Goal: Task Accomplishment & Management: Use online tool/utility

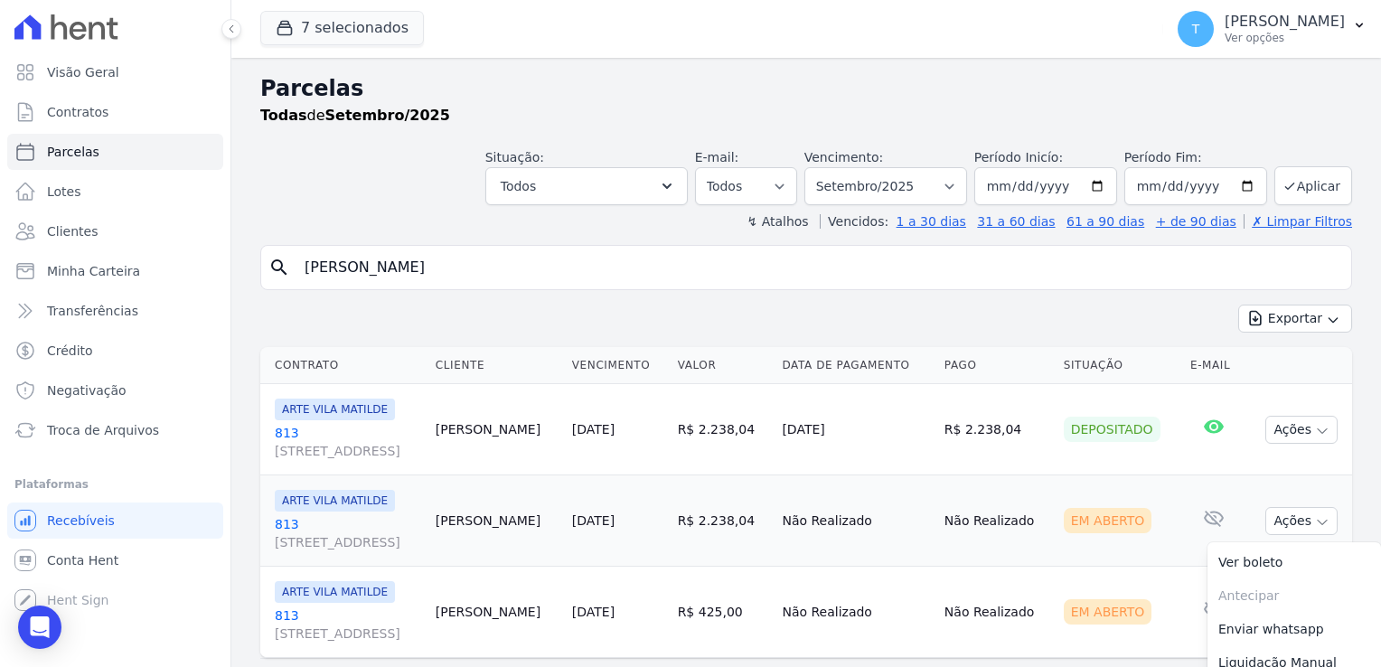
select select
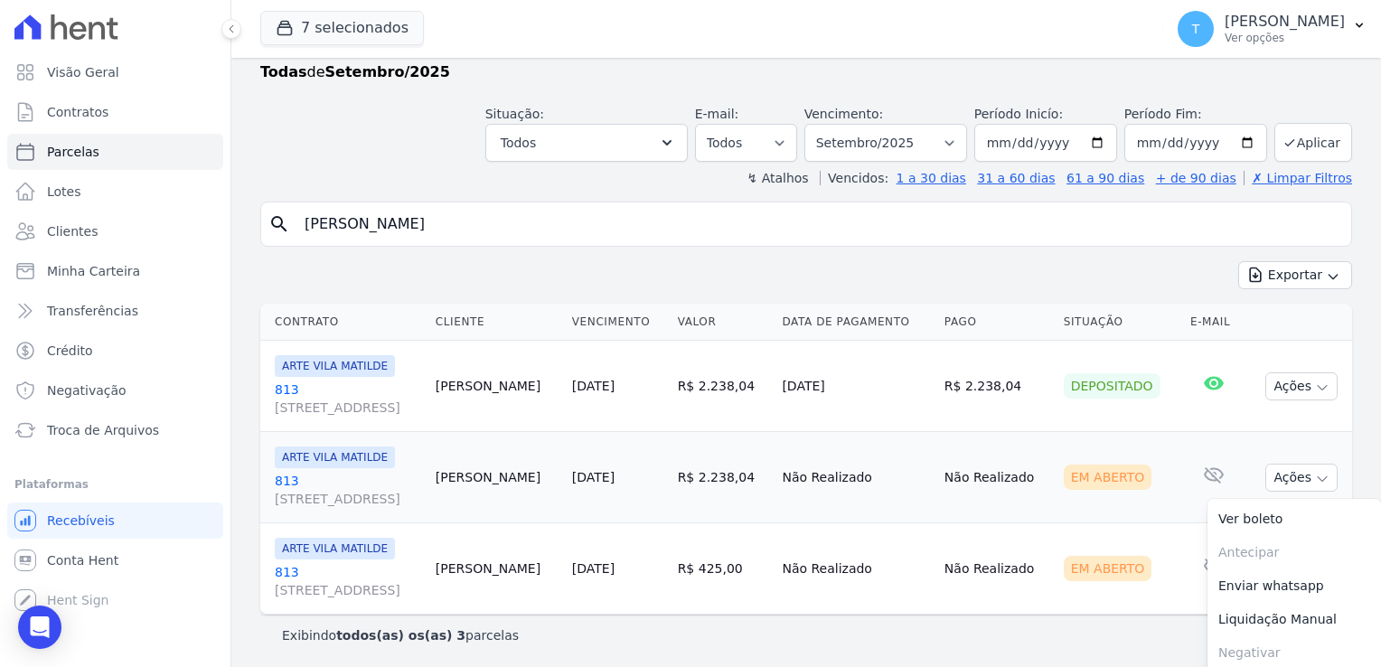
scroll to position [43, 0]
click at [344, 29] on button "7 selecionados" at bounding box center [342, 28] width 164 height 34
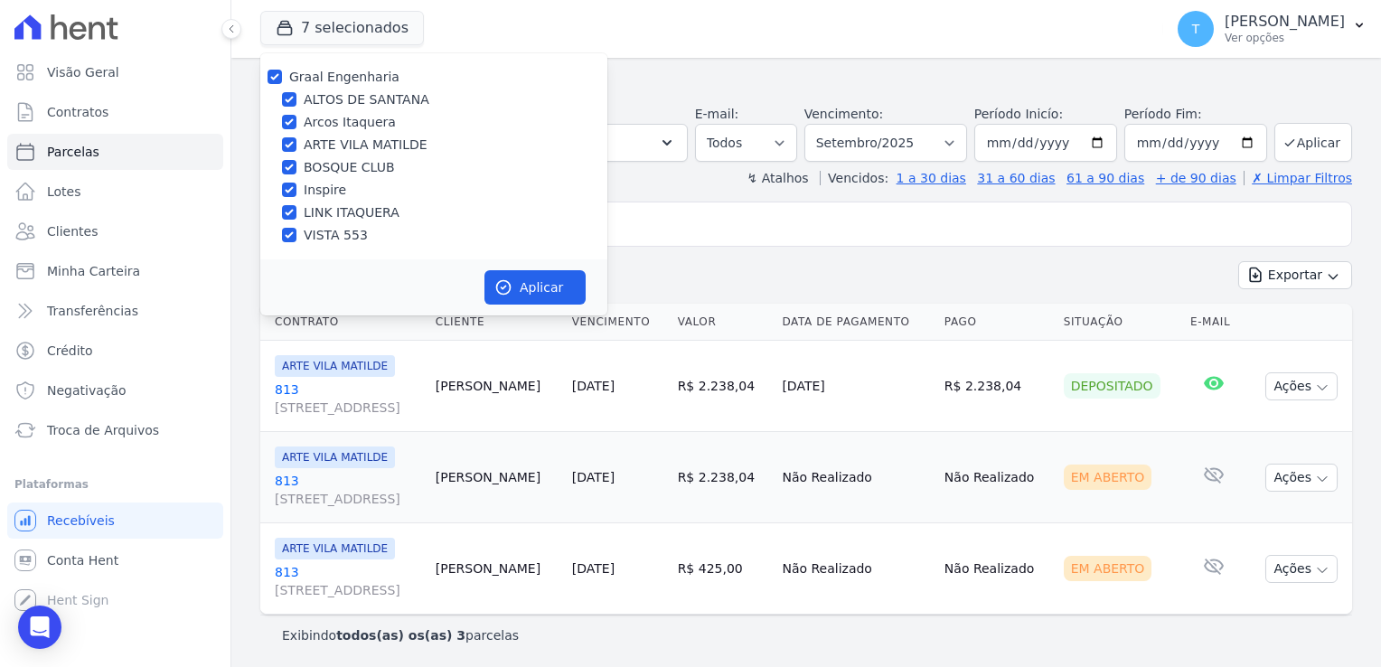
click at [654, 50] on div "7 selecionados Graal Engenharia [GEOGRAPHIC_DATA] Arcos Itaquera ARTE [GEOGRAPH…" at bounding box center [708, 29] width 896 height 60
click at [701, 243] on div "search Perci Borges da Silva" at bounding box center [806, 224] width 1092 height 45
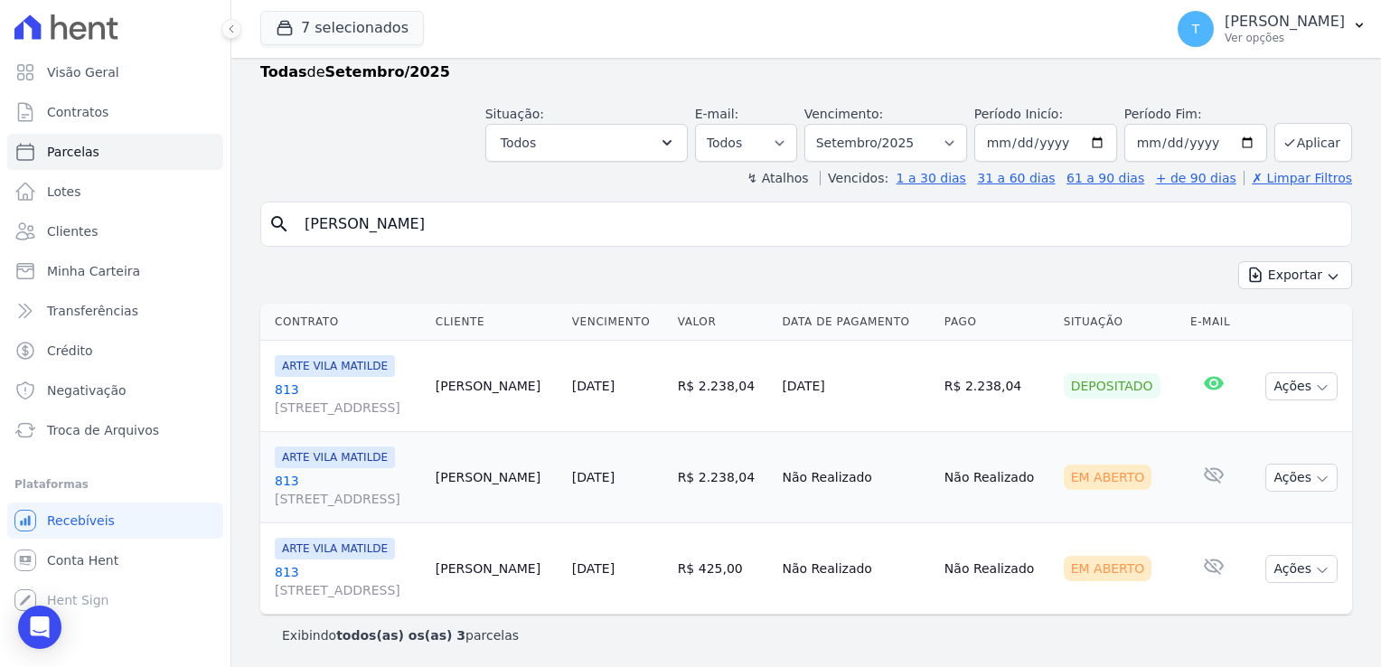
drag, startPoint x: 605, startPoint y: 226, endPoint x: 293, endPoint y: 237, distance: 312.9
click at [294, 237] on input "Perci Borges da Silva" at bounding box center [819, 224] width 1050 height 36
paste input "Renata Souza Ribeiro da Cost"
click at [1258, 226] on input "Renata Souza Ribeiro da Costa" at bounding box center [819, 224] width 1050 height 36
type input "Renata Souza Ribeiro da Costa"
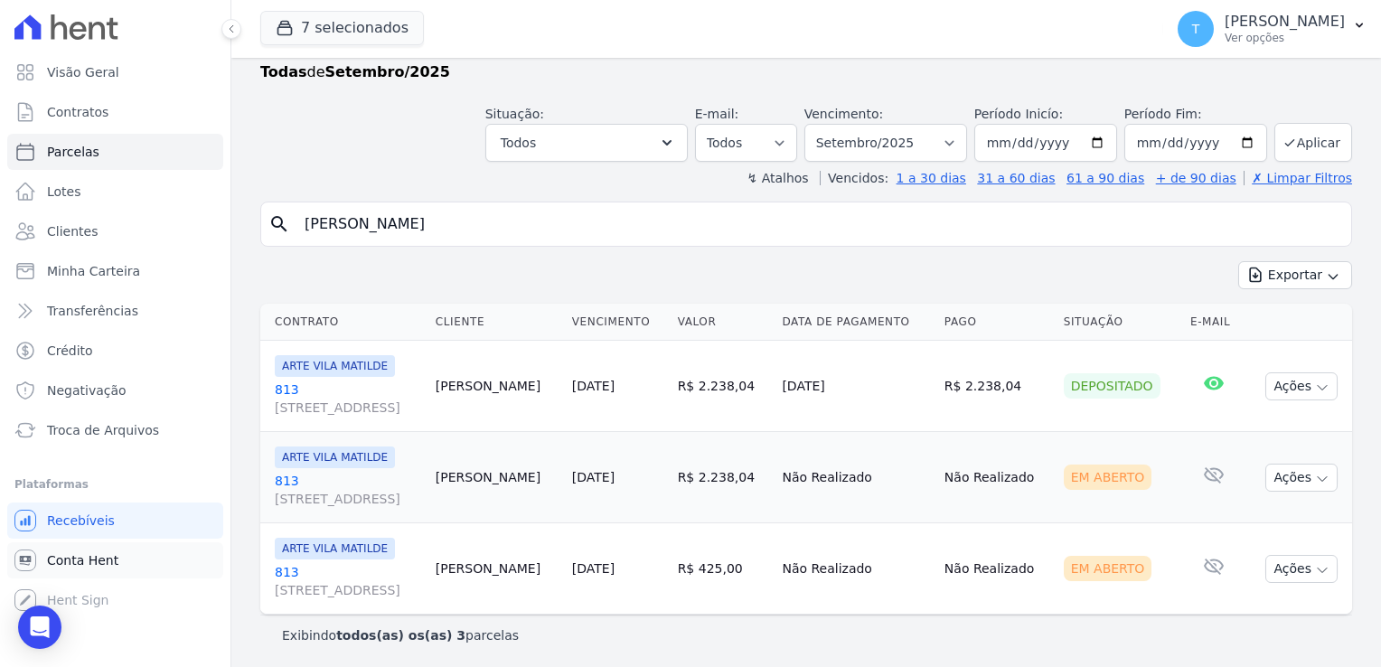
select select
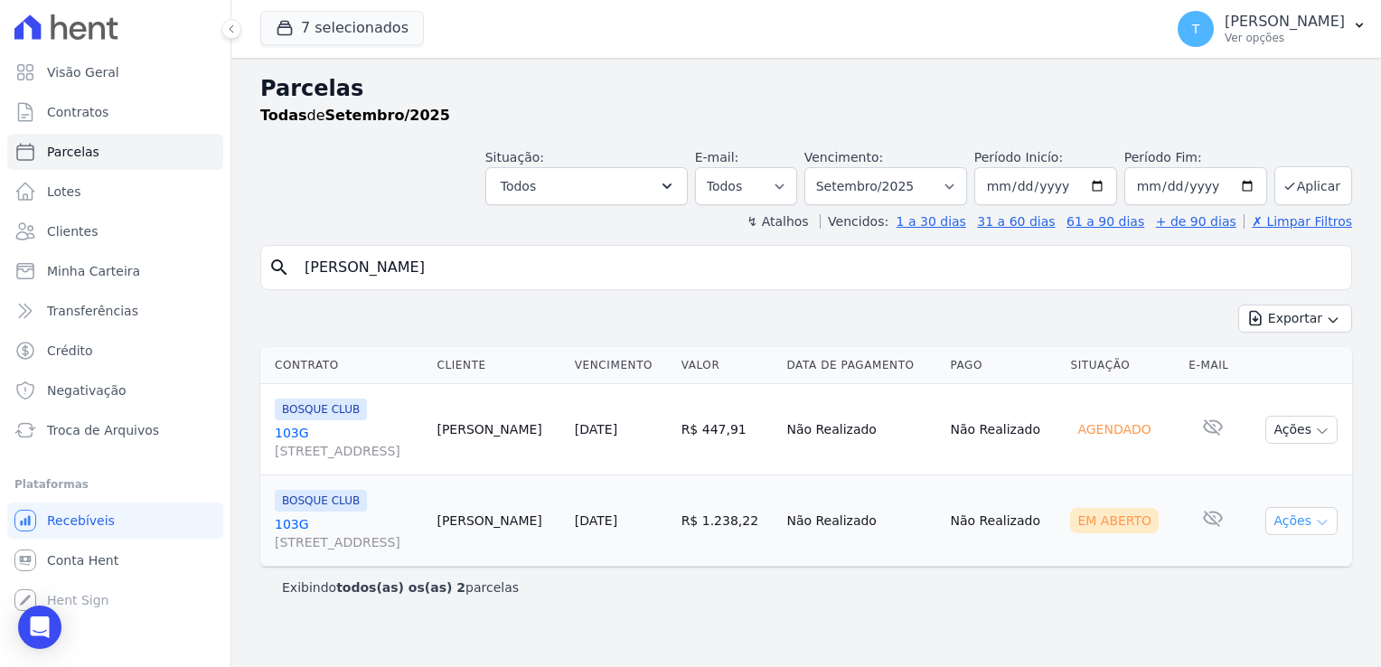
click at [1329, 519] on button "Ações" at bounding box center [1301, 521] width 72 height 28
click at [1281, 560] on link "Ver boleto" at bounding box center [1294, 562] width 174 height 33
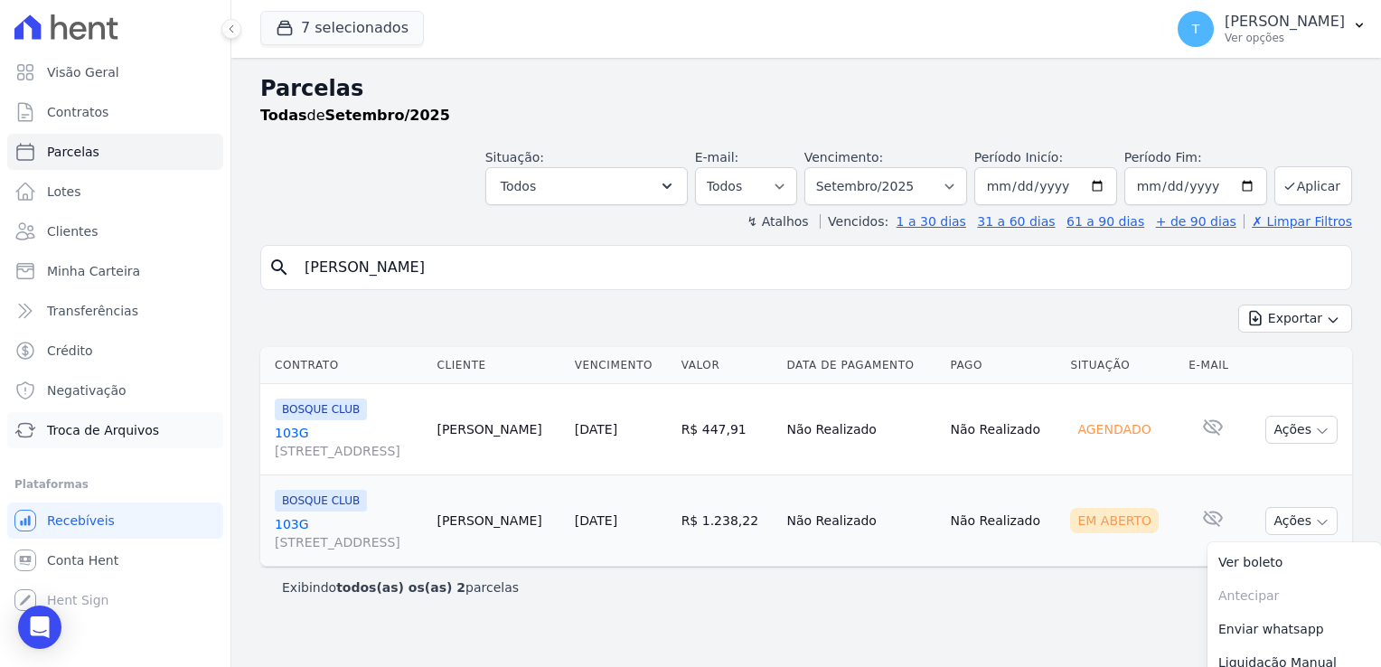
click at [137, 437] on span "Troca de Arquivos" at bounding box center [103, 430] width 112 height 18
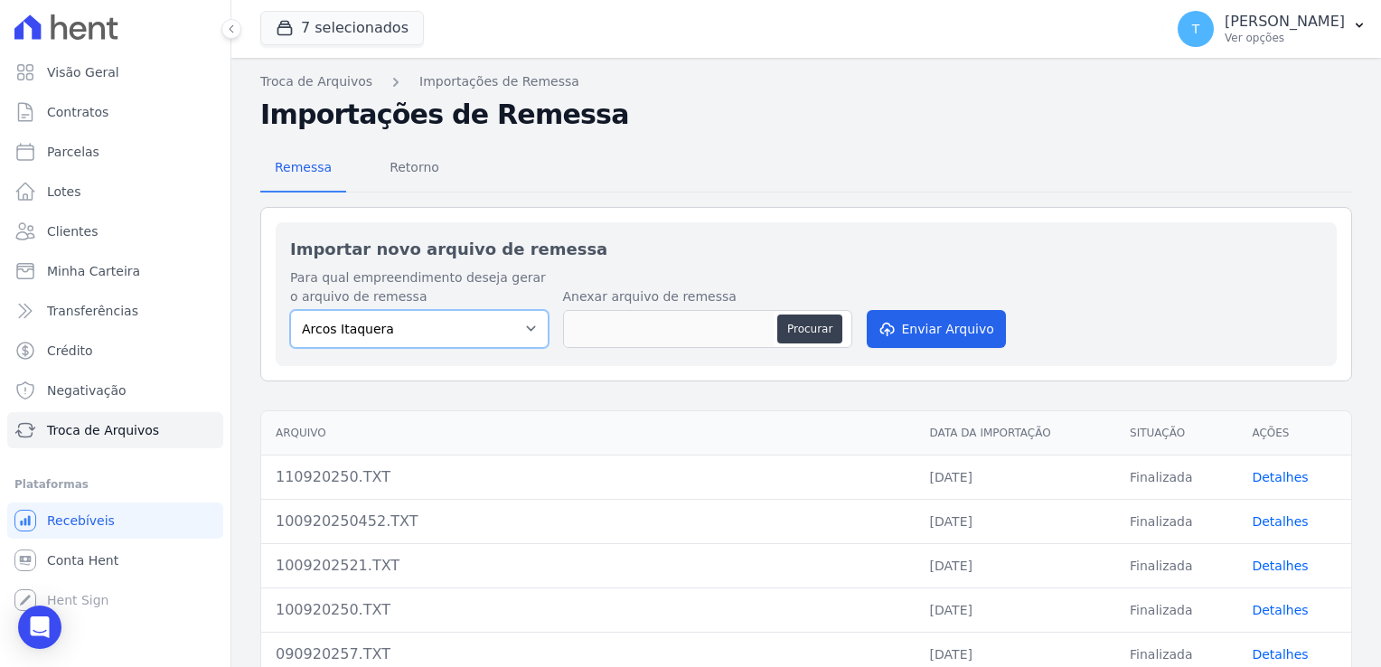
drag, startPoint x: 522, startPoint y: 335, endPoint x: 512, endPoint y: 341, distance: 11.3
click at [522, 335] on select "Arcos Itaquera ALTOS DE SANTANA Inspire BOSQUE CLUB ARTE VILA MATILDE VISTA 553…" at bounding box center [419, 329] width 258 height 38
select select "608a0505-5729-491c-8a4a-236dc5ec7f7f"
click at [290, 310] on select "Arcos Itaquera ALTOS DE SANTANA Inspire BOSQUE CLUB ARTE VILA MATILDE VISTA 553…" at bounding box center [419, 329] width 258 height 38
click at [799, 330] on button "Procurar" at bounding box center [809, 328] width 65 height 29
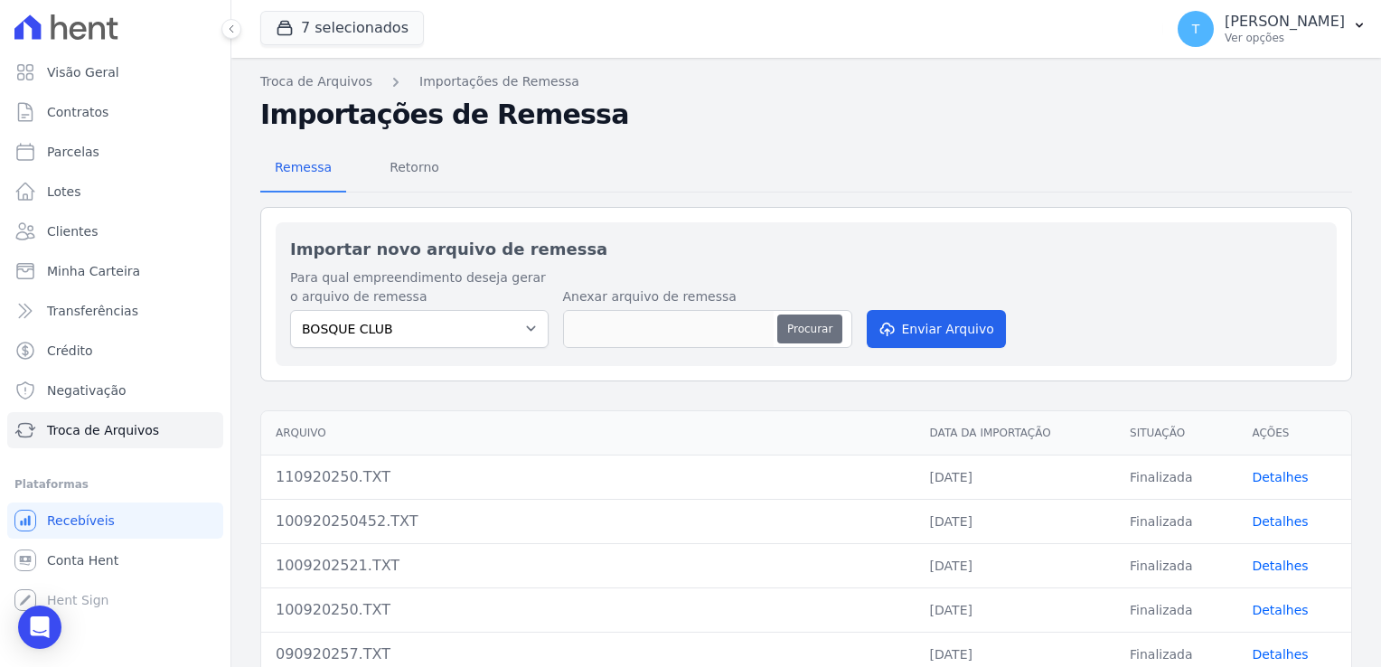
type input "1109202514.TXT"
click at [934, 318] on button "Enviar Arquivo" at bounding box center [936, 329] width 139 height 38
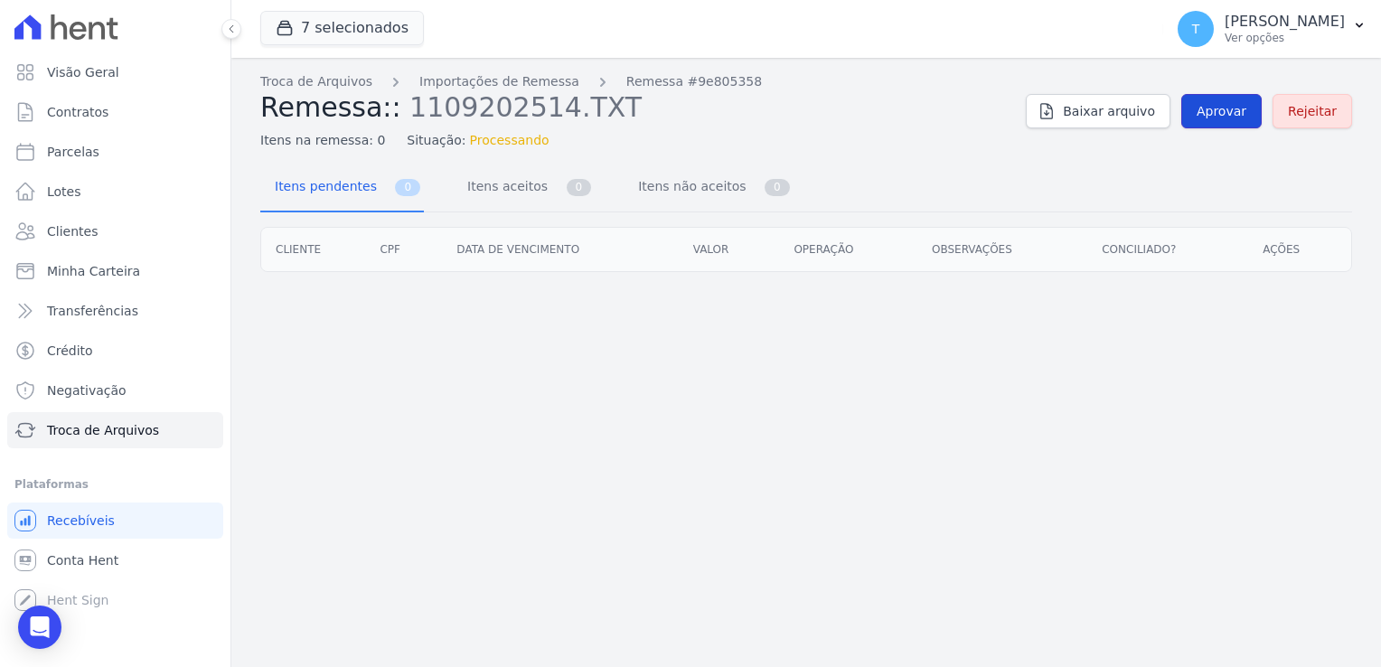
click at [1217, 103] on span "Aprovar" at bounding box center [1222, 111] width 50 height 18
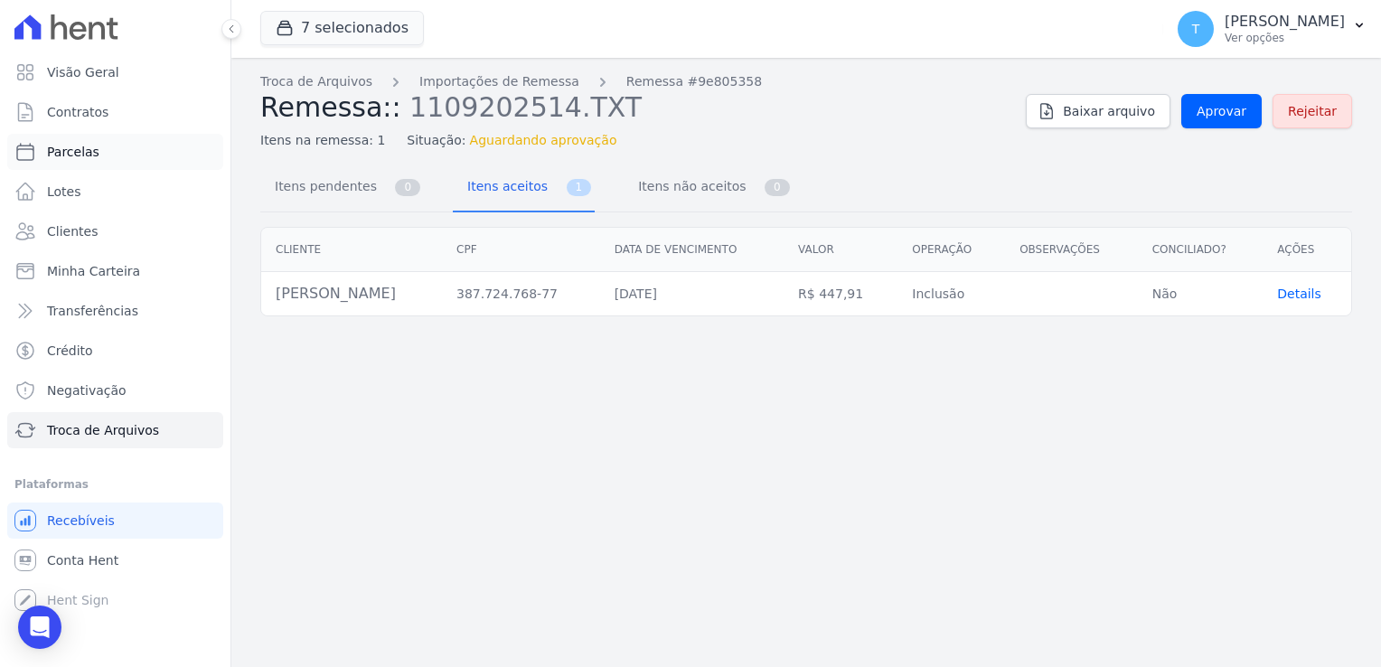
click at [97, 153] on link "Parcelas" at bounding box center [115, 152] width 216 height 36
select select
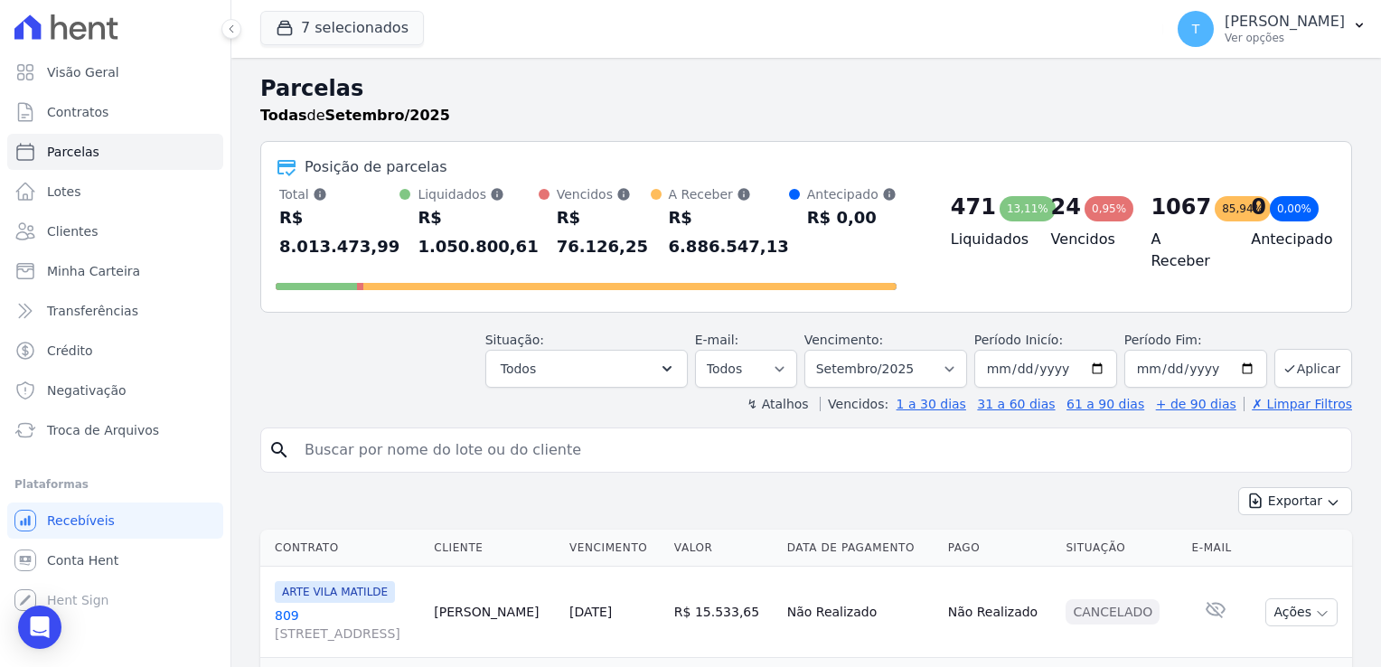
click at [310, 432] on input "search" at bounding box center [819, 450] width 1050 height 36
paste input "Renata Souza Ribeiro da Costa"
type input "Renata Souza Ribeiro da Costa"
select select
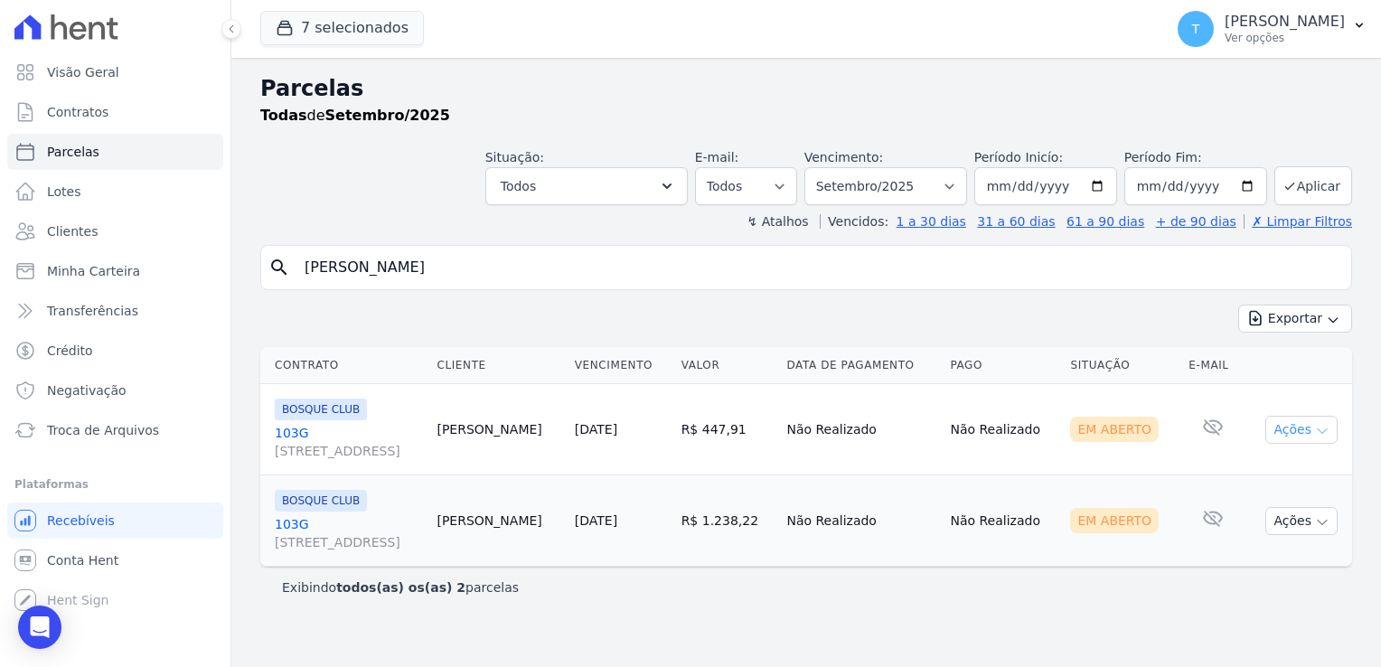
click at [1326, 431] on icon "button" at bounding box center [1322, 431] width 14 height 14
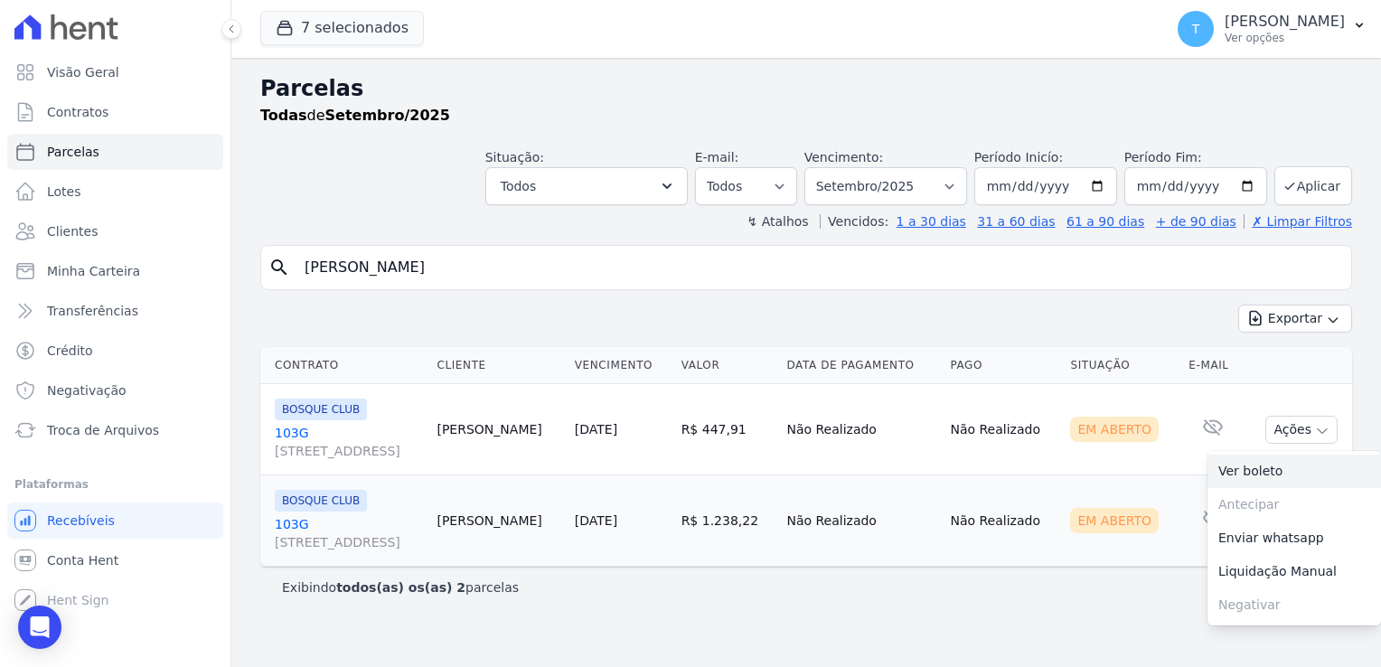
click at [1285, 473] on link "Ver boleto" at bounding box center [1294, 471] width 174 height 33
click at [110, 275] on span "Minha Carteira" at bounding box center [93, 271] width 93 height 18
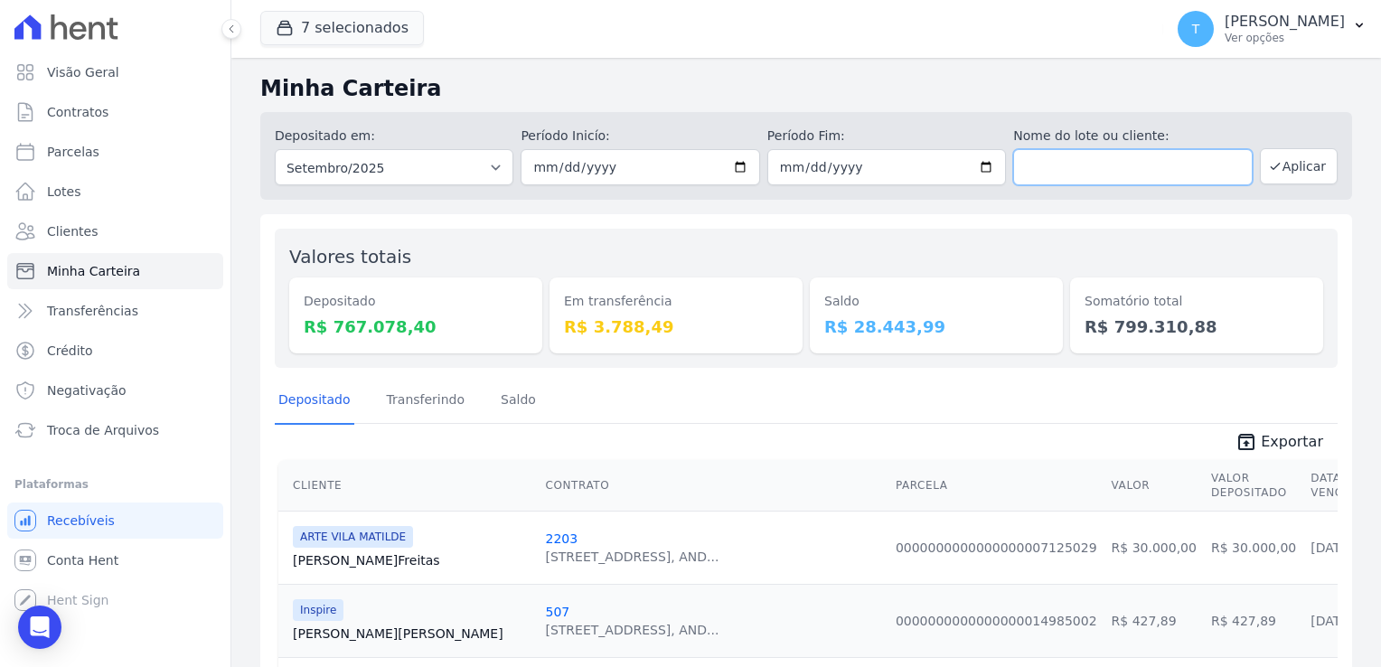
click at [1074, 164] on input "text" at bounding box center [1132, 167] width 239 height 36
paste input "[PERSON_NAME]"
type input "[PERSON_NAME]"
click at [1279, 165] on button "Aplicar" at bounding box center [1299, 166] width 78 height 36
